Goal: Information Seeking & Learning: Find specific page/section

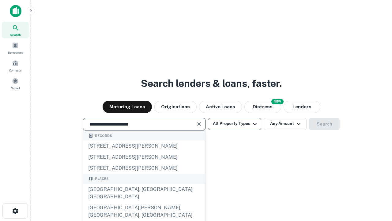
click at [144, 202] on div "[GEOGRAPHIC_DATA], [GEOGRAPHIC_DATA], [GEOGRAPHIC_DATA]" at bounding box center [144, 193] width 122 height 18
click at [235, 124] on button "All Property Types" at bounding box center [234, 124] width 53 height 12
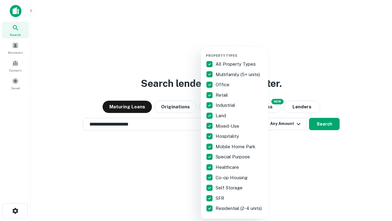
type input "**********"
click at [240, 52] on button "button" at bounding box center [239, 52] width 67 height 0
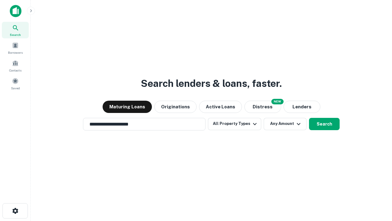
scroll to position [10, 0]
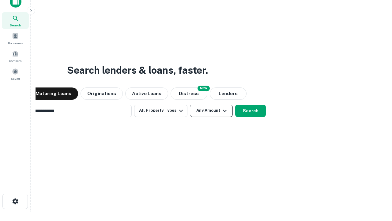
click at [190, 105] on button "Any Amount" at bounding box center [211, 111] width 43 height 12
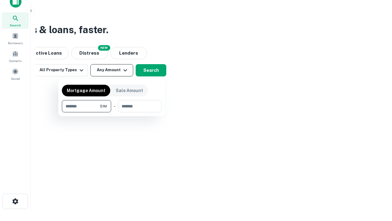
scroll to position [10, 0]
type input "*******"
click at [112, 112] on button "button" at bounding box center [112, 112] width 100 height 0
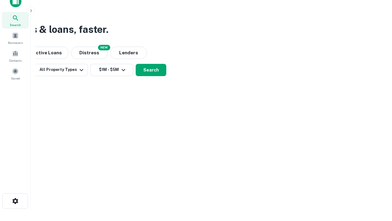
scroll to position [10, 0]
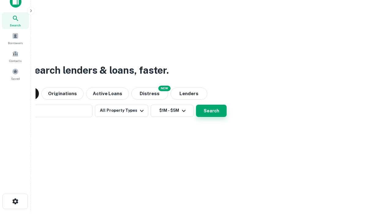
click at [196, 105] on button "Search" at bounding box center [211, 111] width 31 height 12
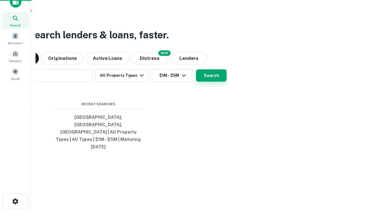
scroll to position [10, 0]
